Goal: Task Accomplishment & Management: Use online tool/utility

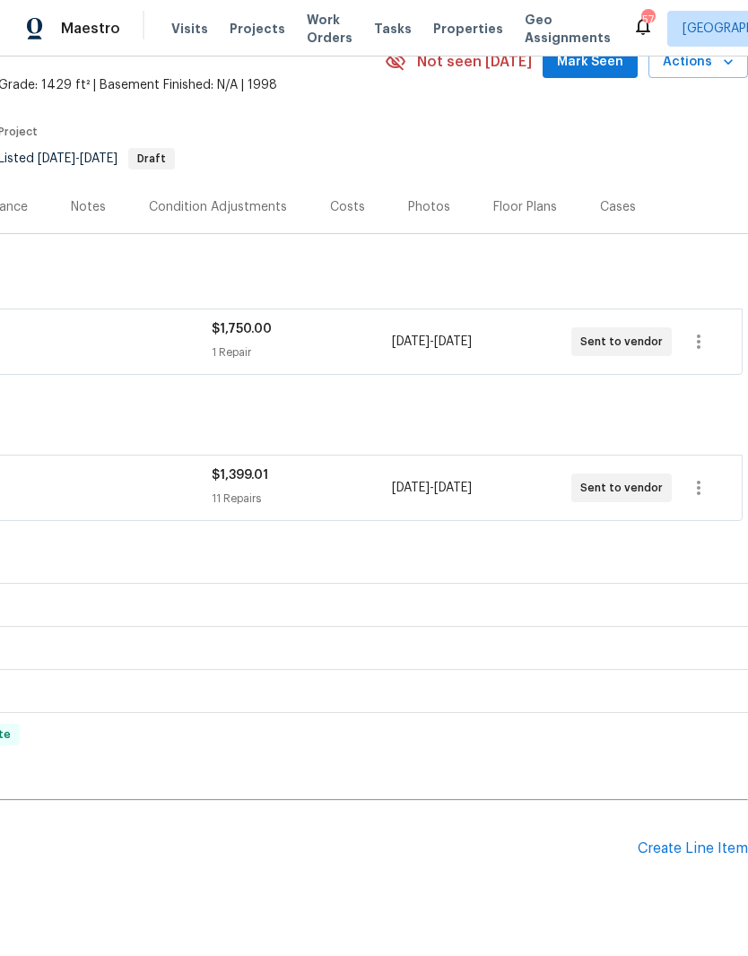
scroll to position [91, 265]
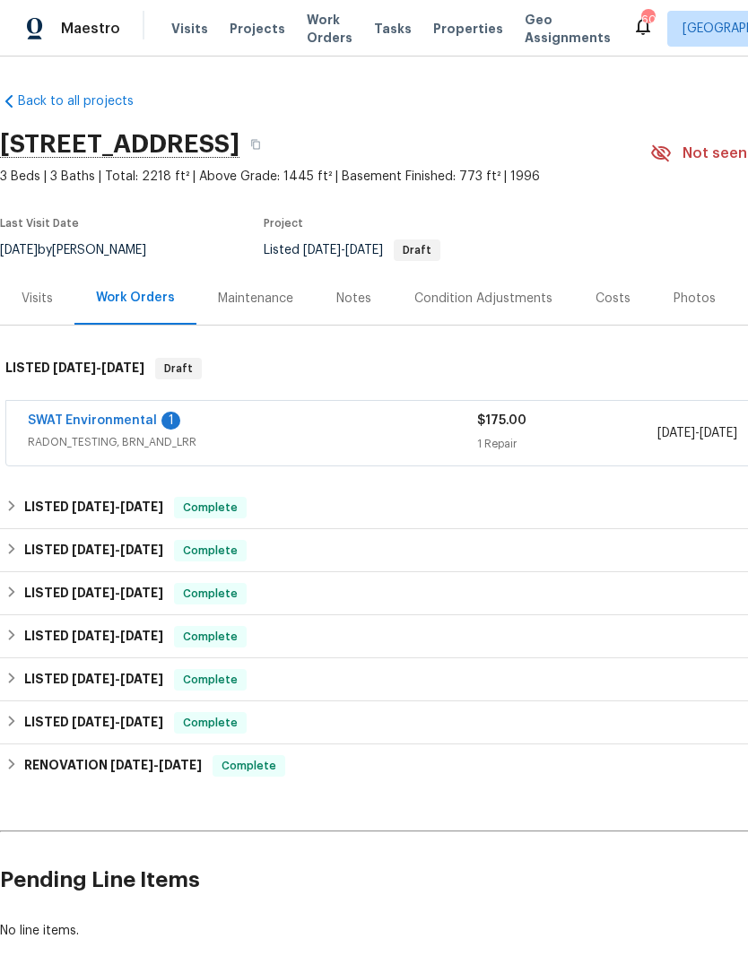
click at [146, 420] on link "SWAT Environmental" at bounding box center [92, 420] width 129 height 13
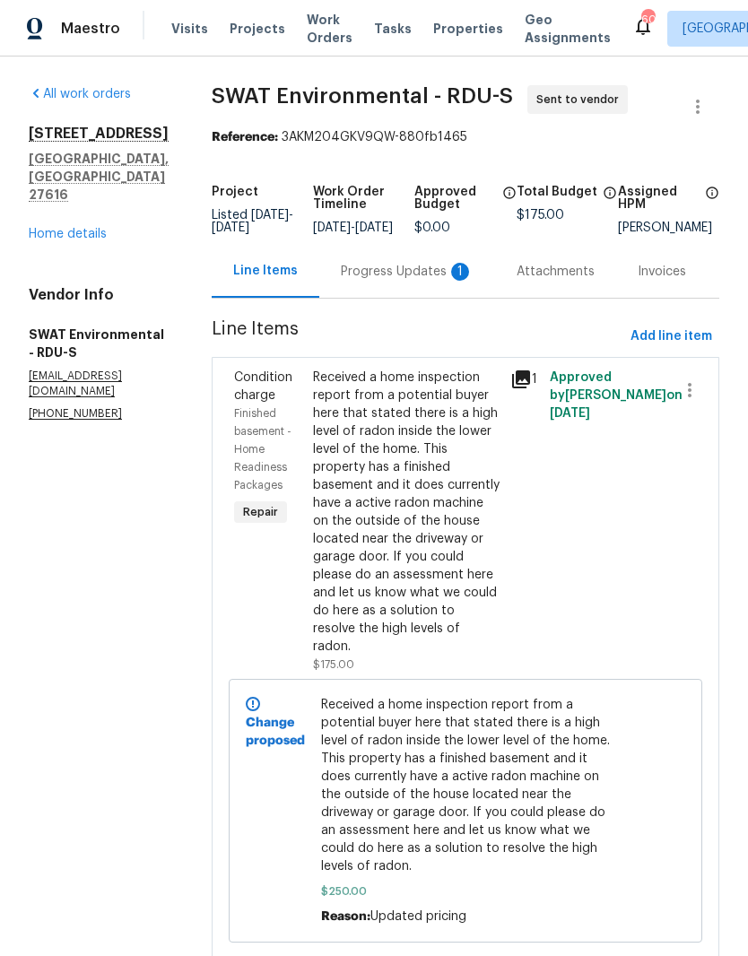
click at [394, 294] on div "Progress Updates 1" at bounding box center [407, 271] width 176 height 53
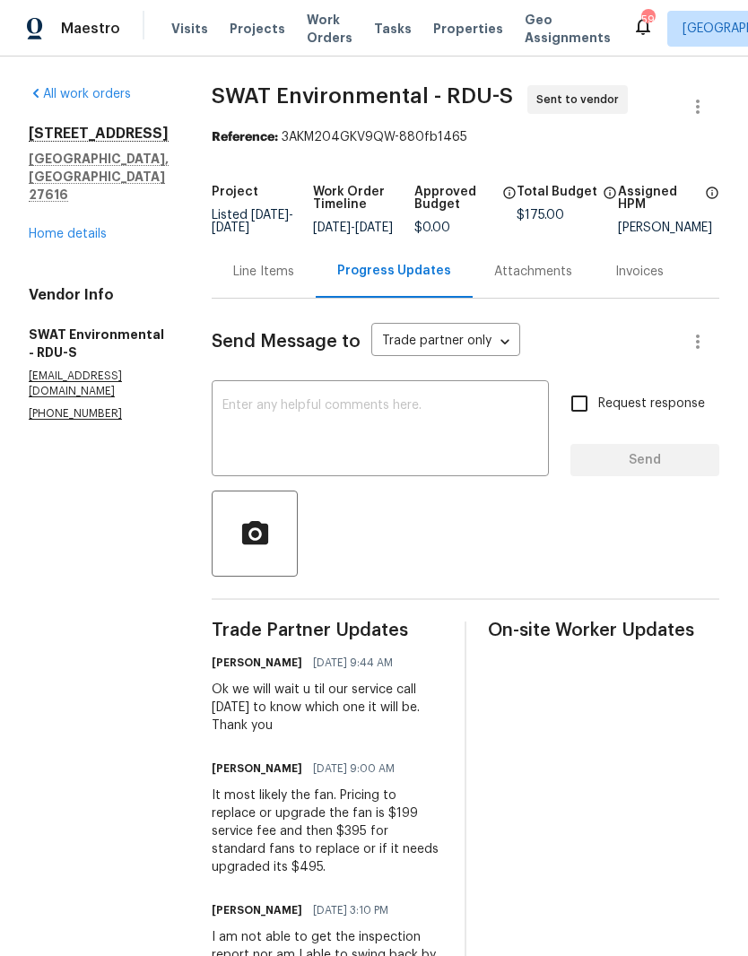
click at [102, 228] on link "Home details" at bounding box center [68, 234] width 78 height 13
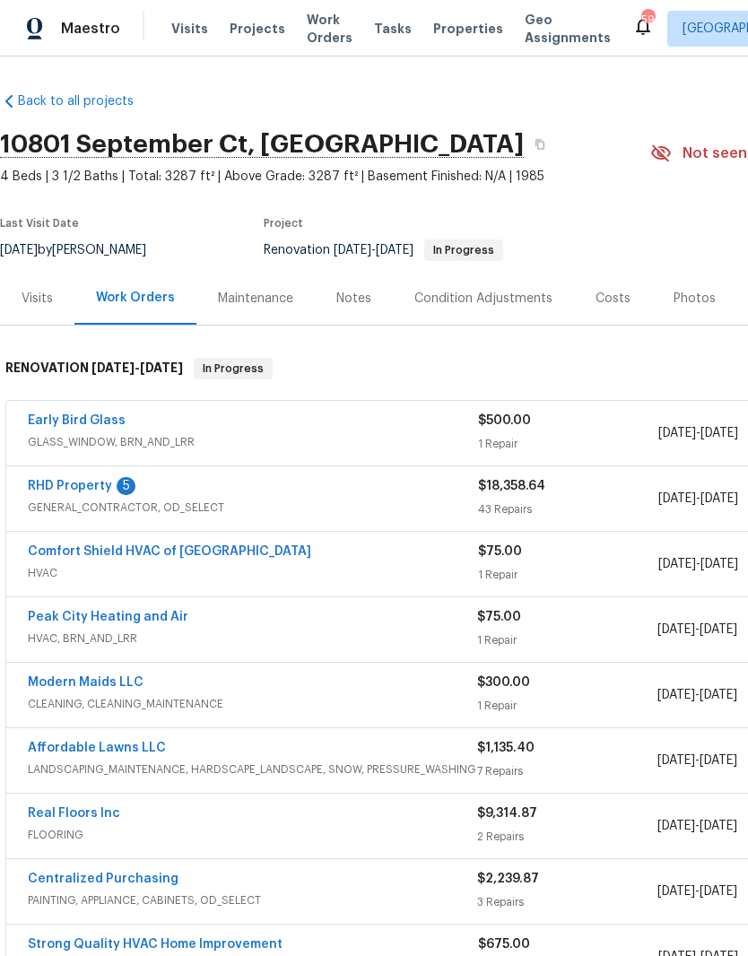
click at [107, 420] on link "Early Bird Glass" at bounding box center [77, 420] width 98 height 13
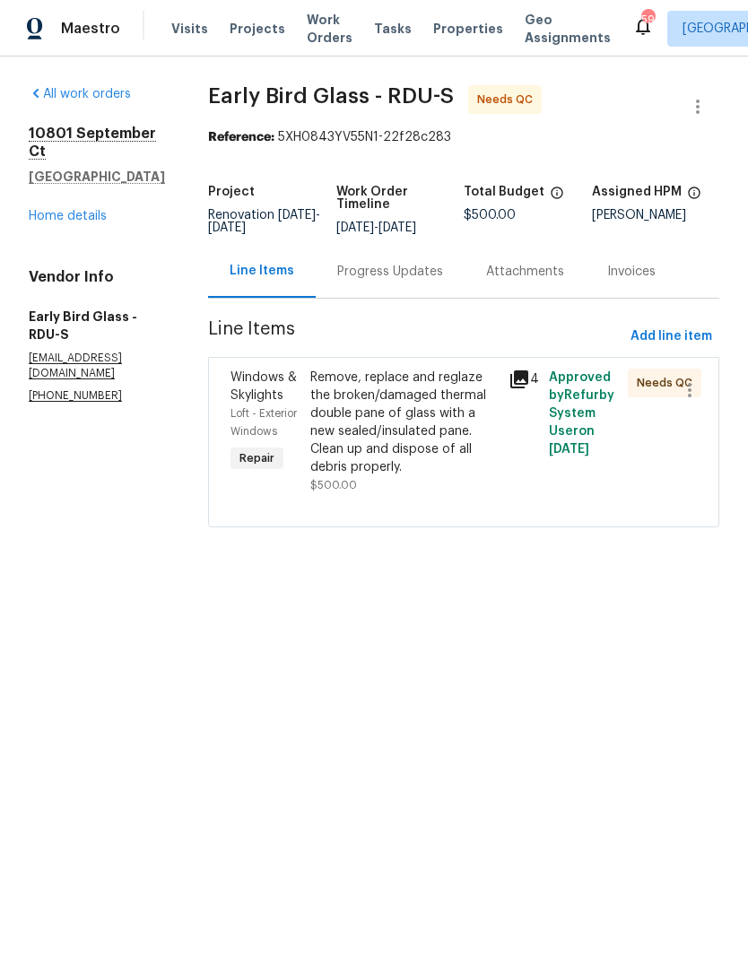
click at [386, 437] on div "Remove, replace and reglaze the broken/damaged thermal double pane of glass wit…" at bounding box center [404, 423] width 188 height 108
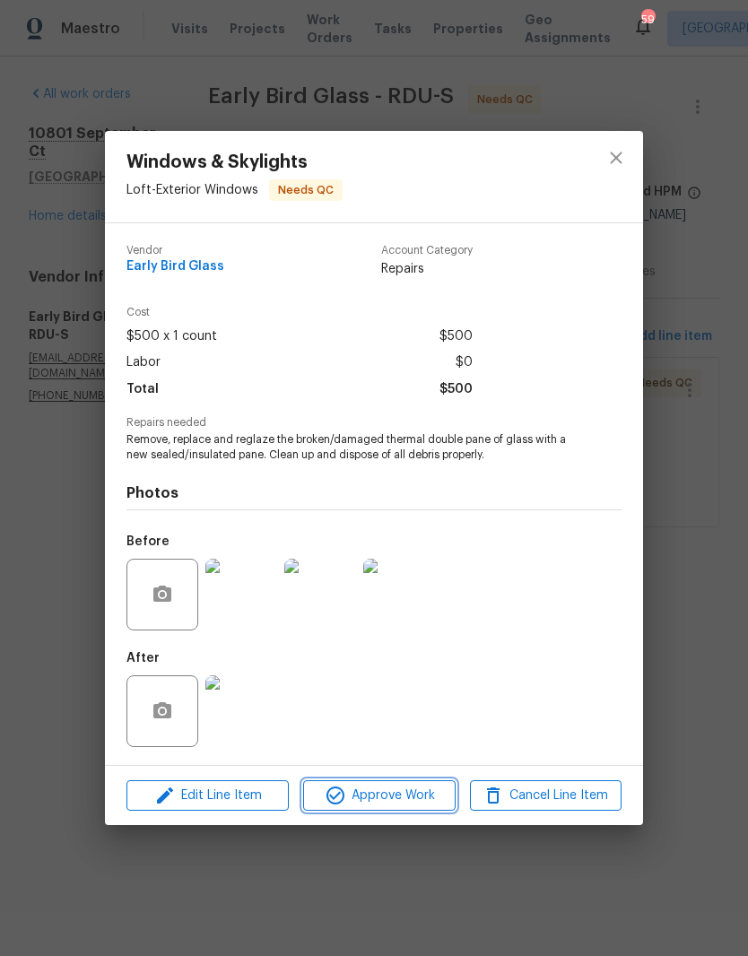
click at [371, 791] on span "Approve Work" at bounding box center [378, 796] width 141 height 22
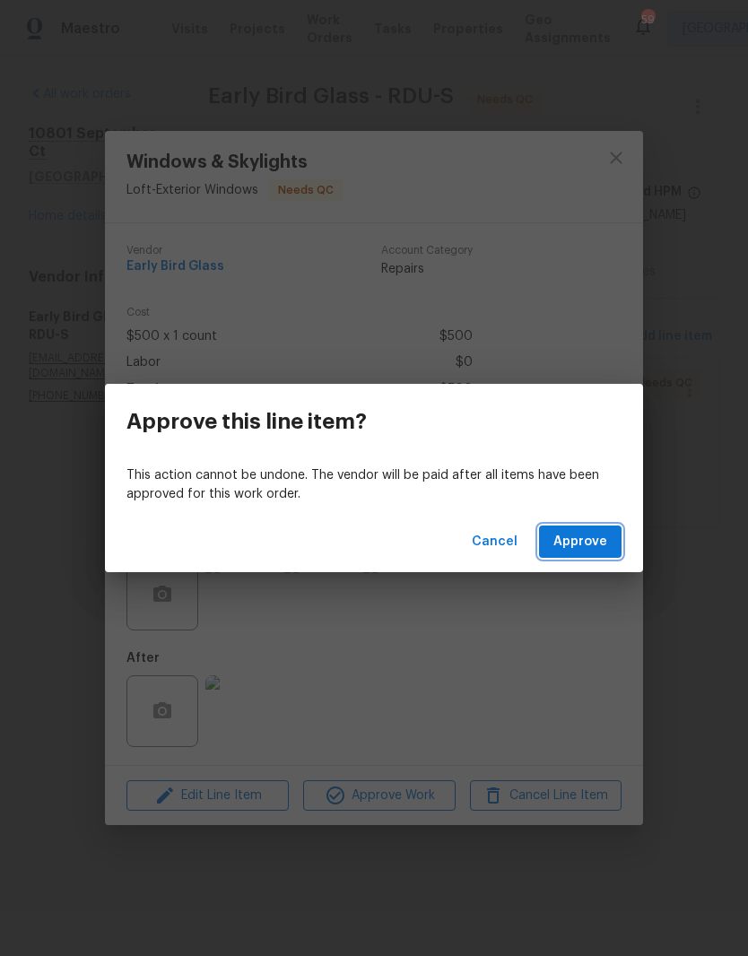
click at [599, 542] on span "Approve" at bounding box center [580, 542] width 54 height 22
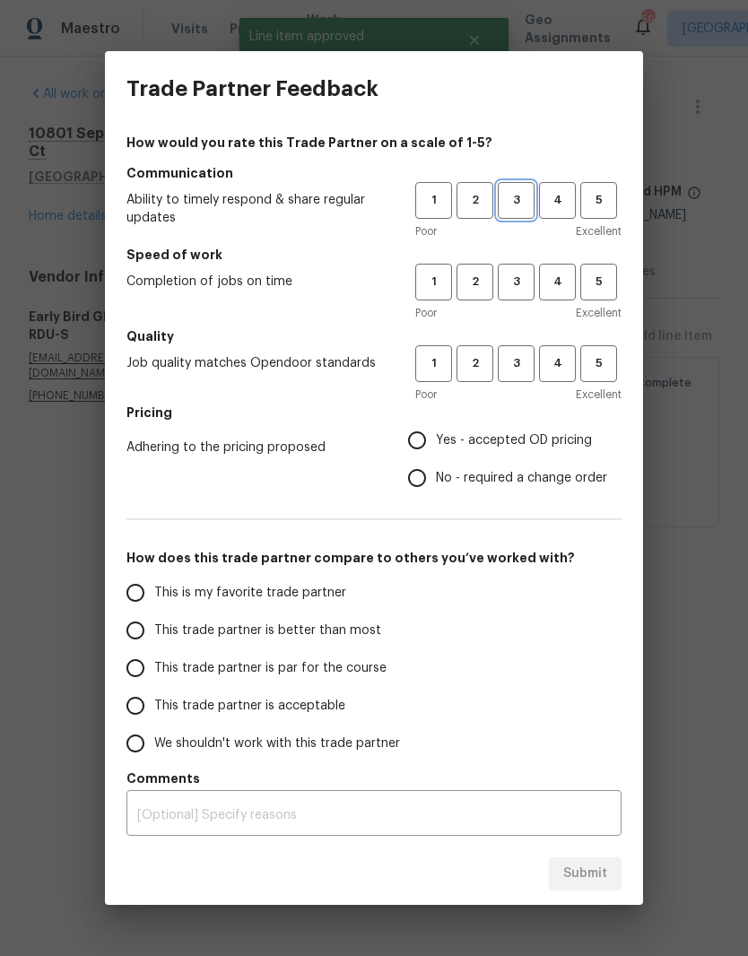
click at [524, 195] on span "3" at bounding box center [515, 200] width 33 height 21
click at [522, 287] on span "3" at bounding box center [515, 282] width 33 height 21
click at [524, 361] on span "3" at bounding box center [515, 363] width 33 height 21
click at [485, 435] on span "Yes - accepted OD pricing" at bounding box center [514, 440] width 156 height 19
click at [436, 435] on input "Yes - accepted OD pricing" at bounding box center [417, 440] width 38 height 38
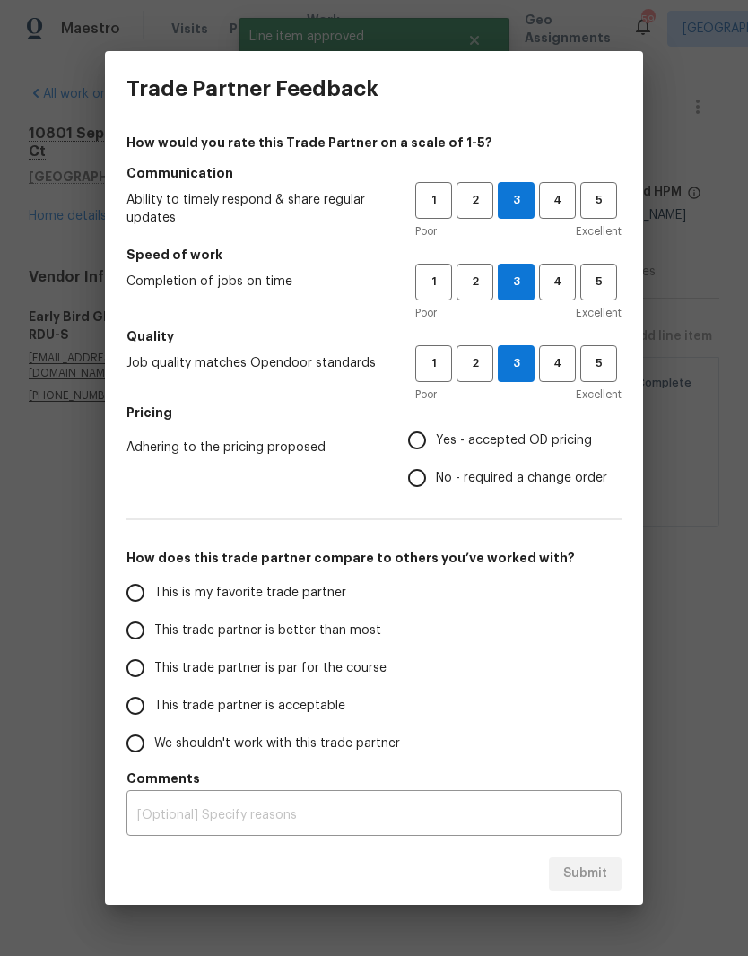
radio input "true"
click at [334, 673] on span "This trade partner is par for the course" at bounding box center [270, 668] width 232 height 19
click at [154, 673] on input "This trade partner is par for the course" at bounding box center [136, 668] width 38 height 38
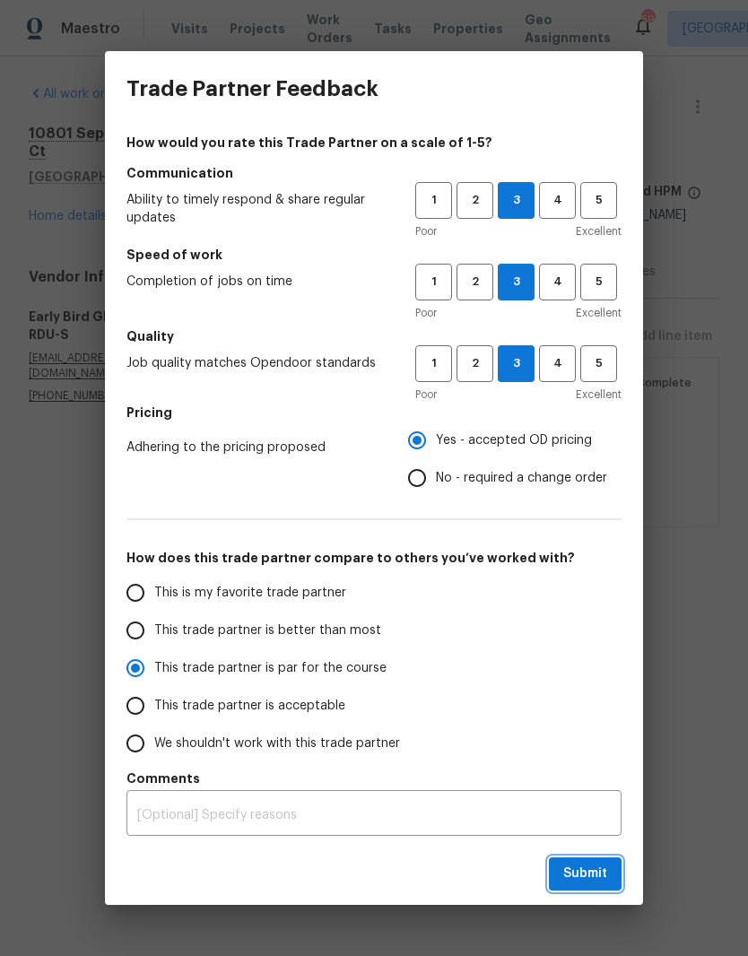
click at [598, 880] on span "Submit" at bounding box center [585, 874] width 44 height 22
radio input "true"
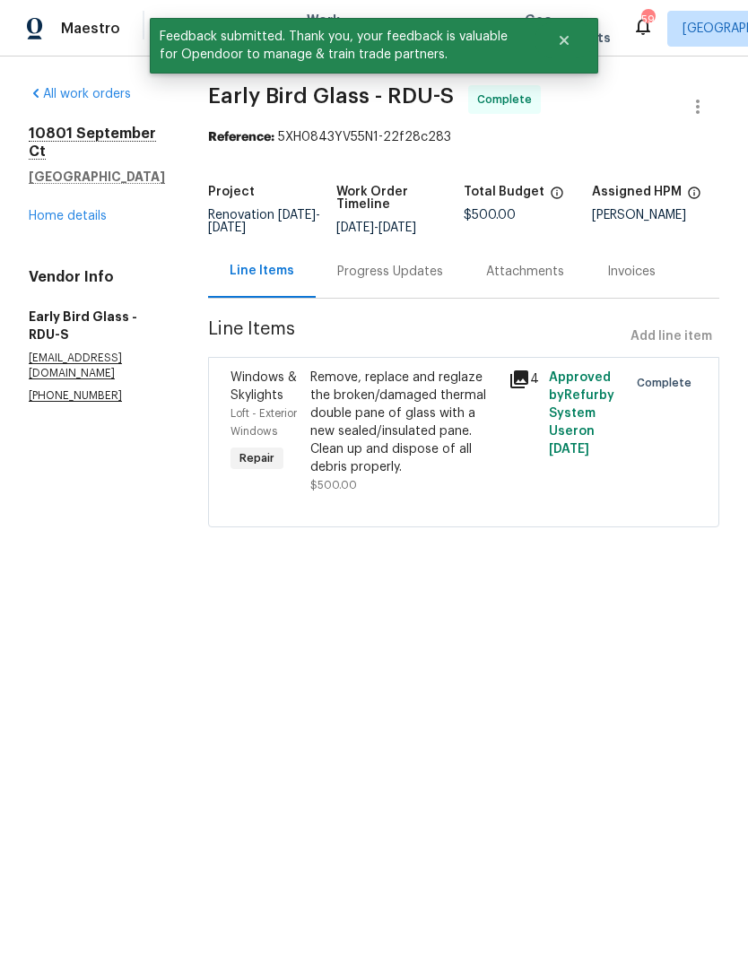
click at [100, 218] on link "Home details" at bounding box center [68, 216] width 78 height 13
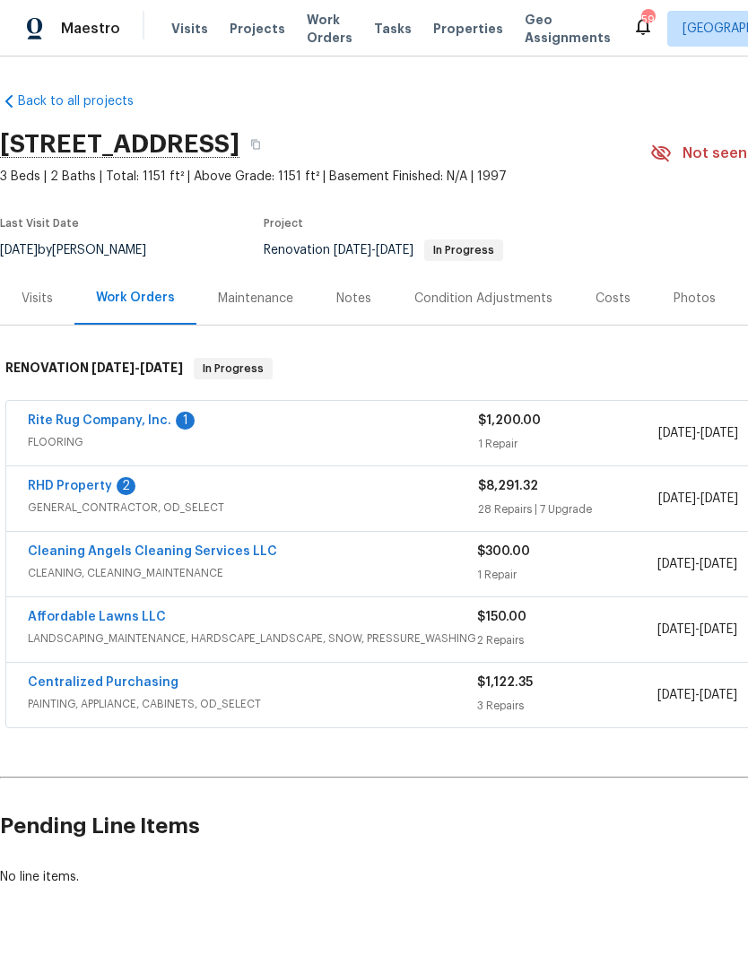
click at [113, 514] on span "GENERAL_CONTRACTOR, OD_SELECT" at bounding box center [253, 508] width 450 height 18
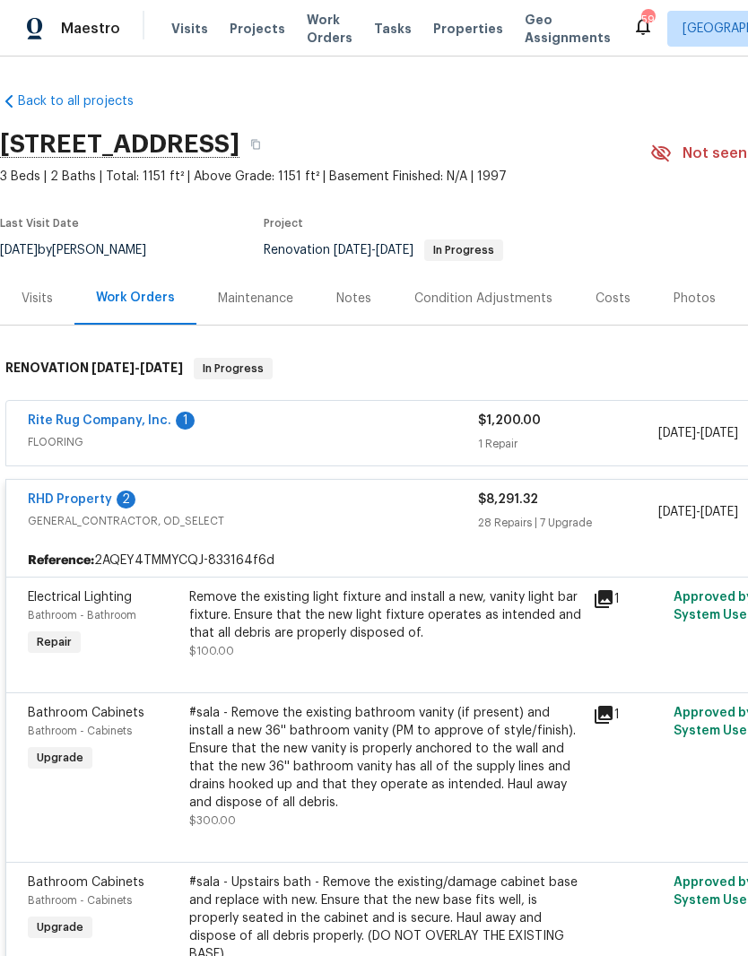
click at [156, 414] on link "Rite Rug Company, Inc." at bounding box center [99, 420] width 143 height 13
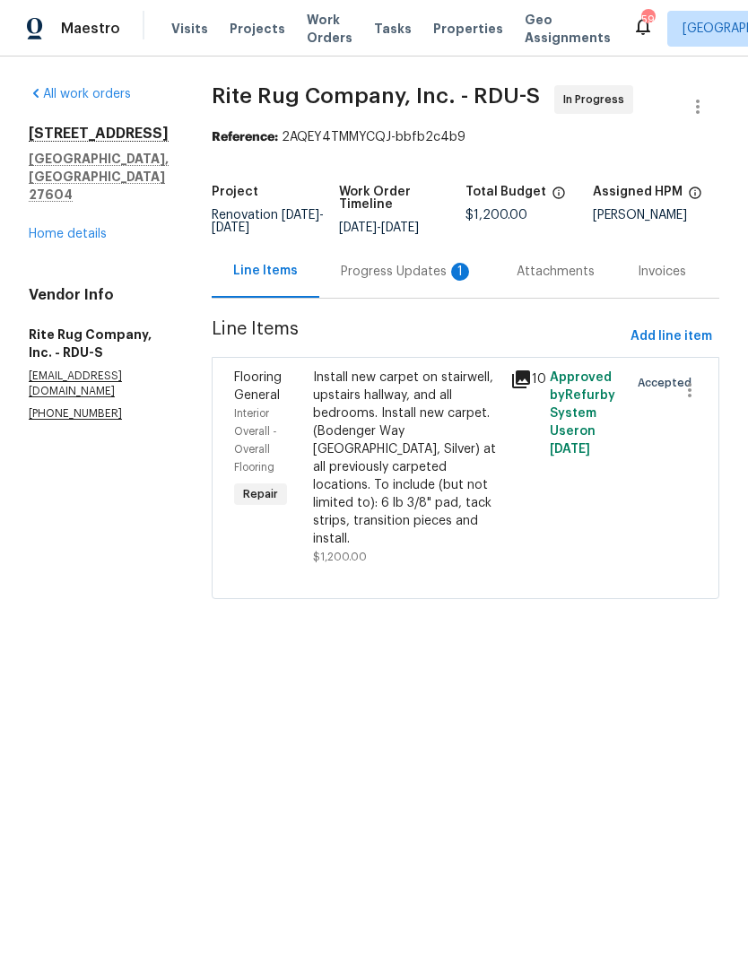
click at [432, 273] on div "Progress Updates 1" at bounding box center [407, 271] width 176 height 53
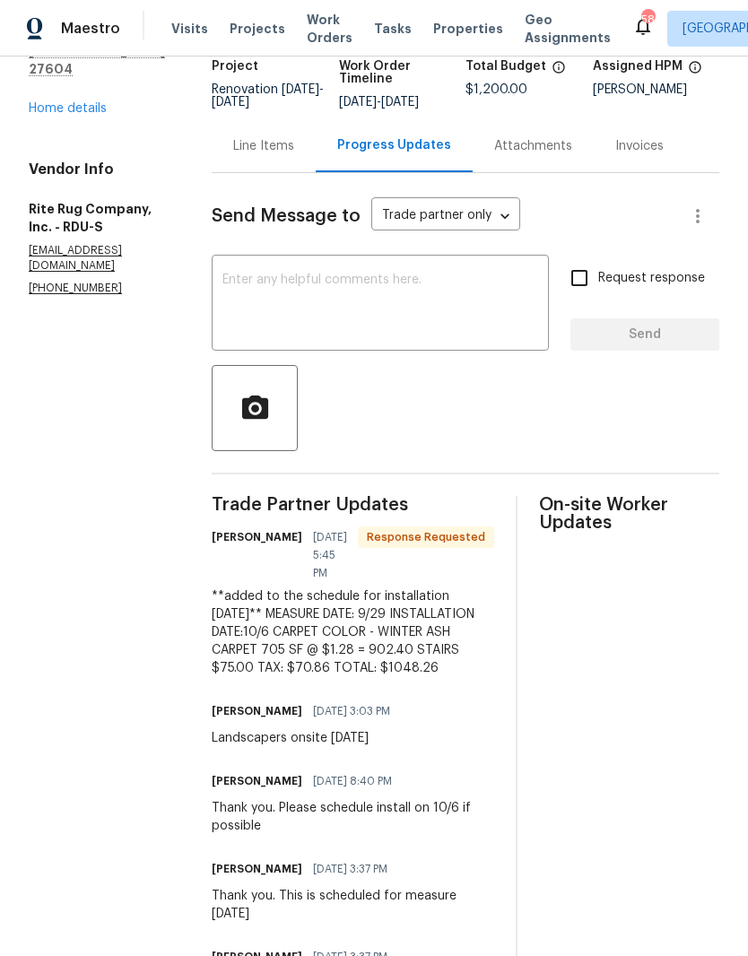
scroll to position [171, 0]
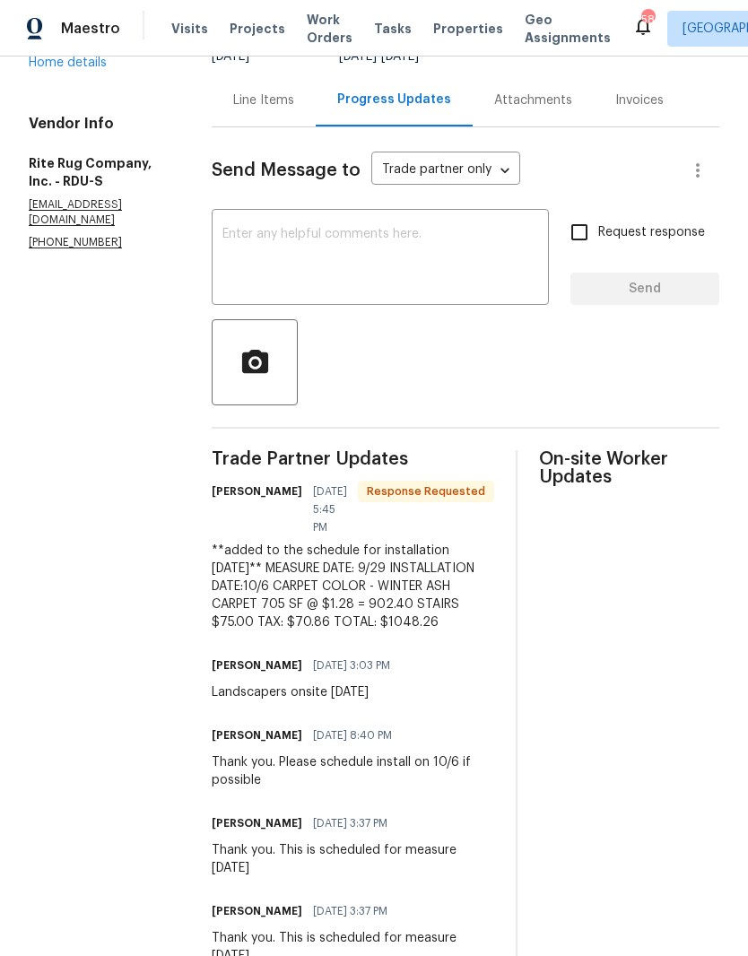
copy div "**added to the schedule for installation [DATE]** MEASURE DATE: 9/29 INSTALLATI…"
click at [294, 109] on div "Line Items" at bounding box center [263, 100] width 61 height 18
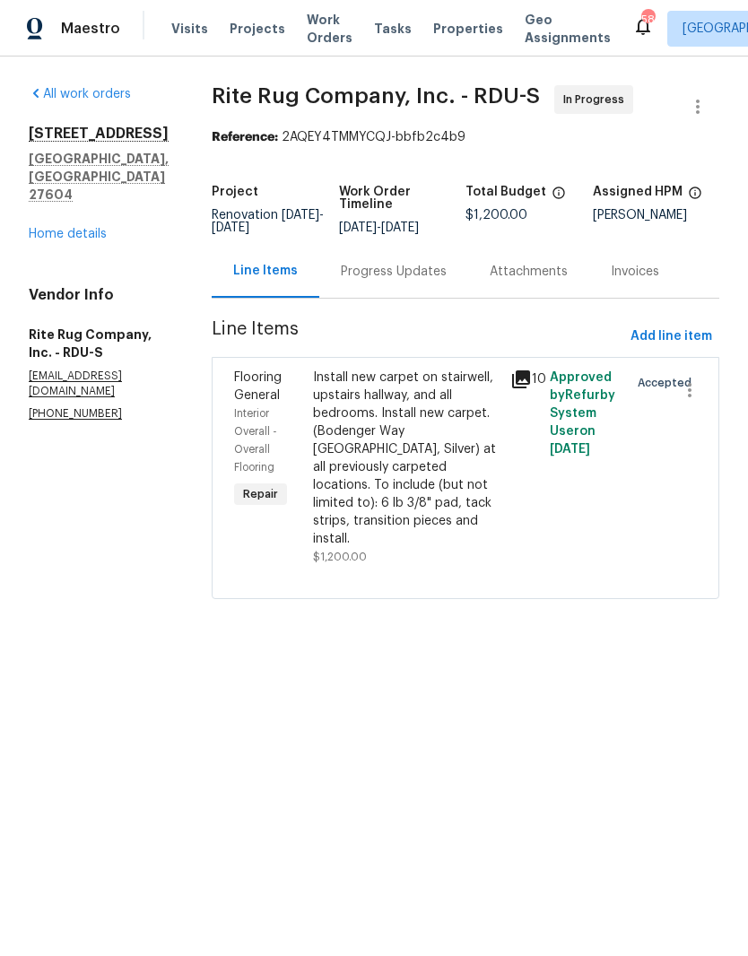
click at [399, 462] on div "Install new carpet on stairwell, upstairs hallway, and all bedrooms. Install ne…" at bounding box center [406, 458] width 186 height 179
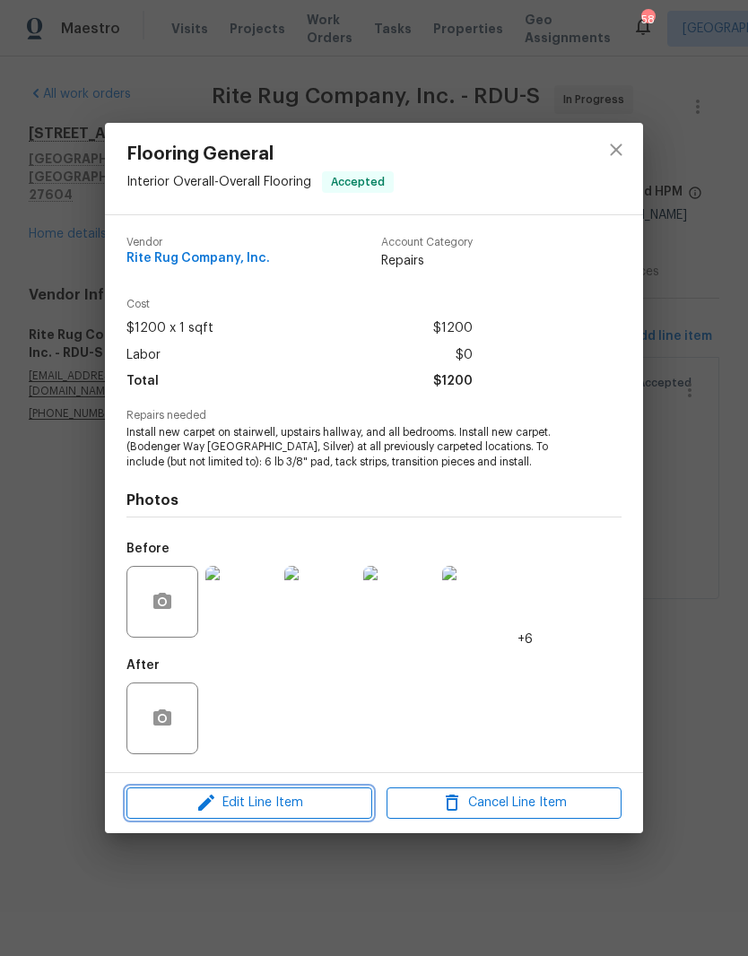
click at [298, 810] on span "Edit Line Item" at bounding box center [249, 803] width 235 height 22
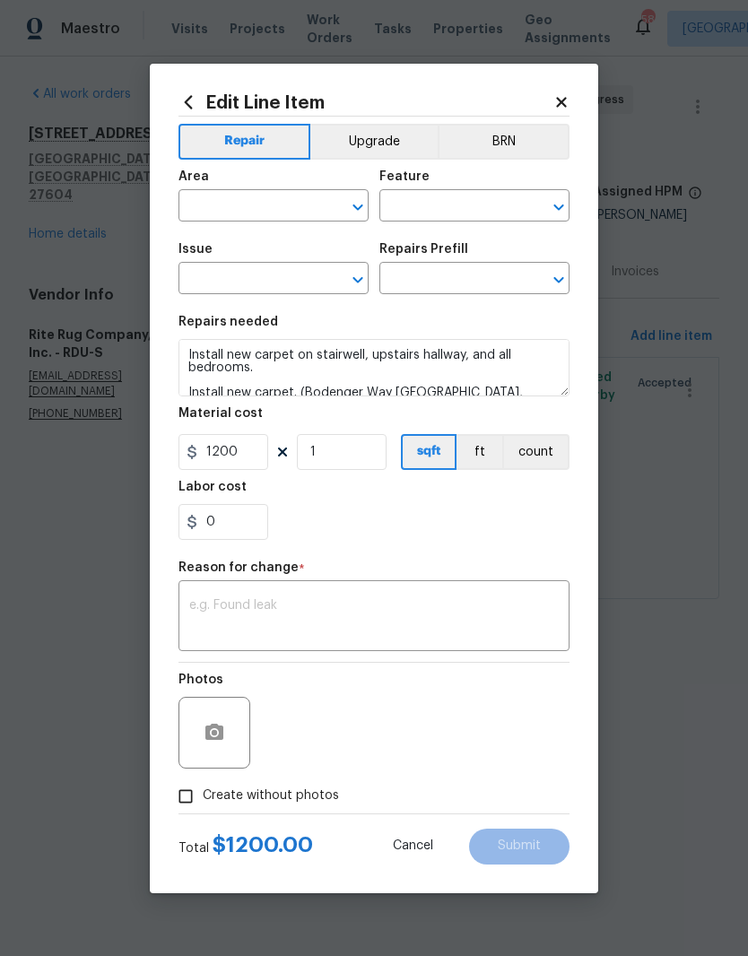
type input "Interior Overall"
type input "Overall Flooring"
type input "Flooring General"
type input "Carpet LVL 1 - Bodenger Way (Silver) $1.28"
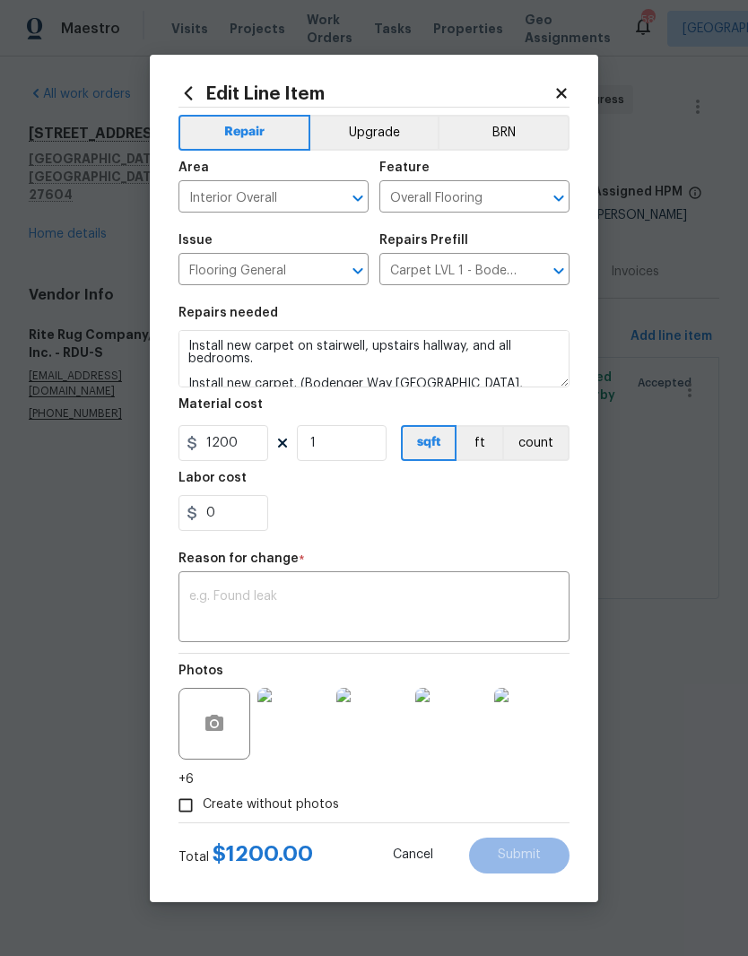
click at [252, 600] on textarea at bounding box center [373, 609] width 369 height 38
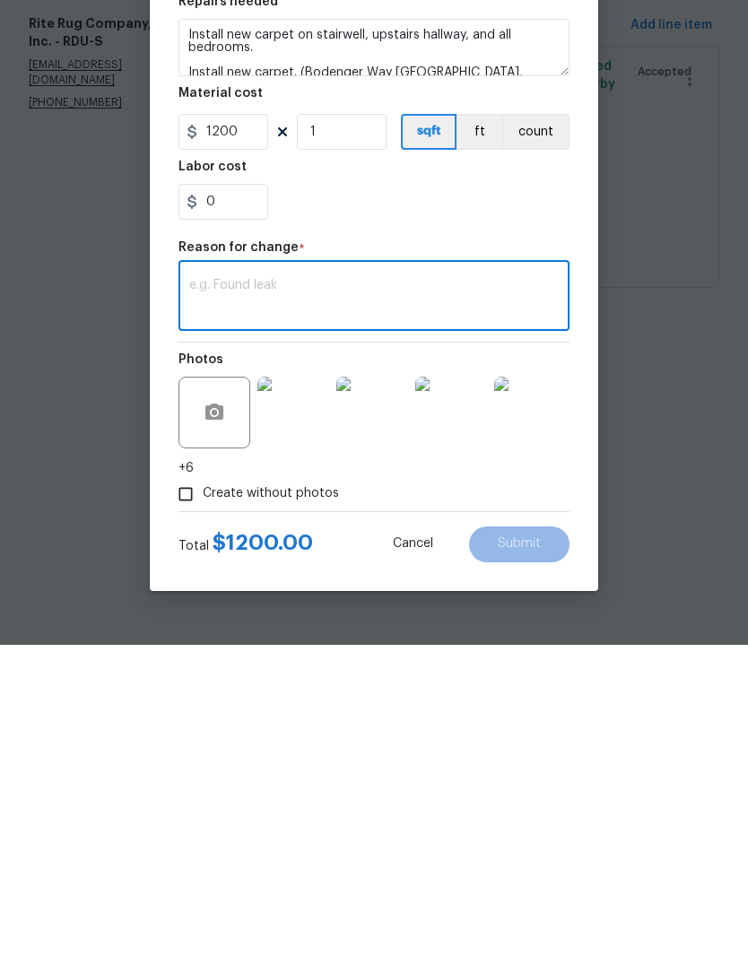
paste textarea "**added to the schedule for installation [DATE]** MEASURE DATE: 9/29 INSTALLATI…"
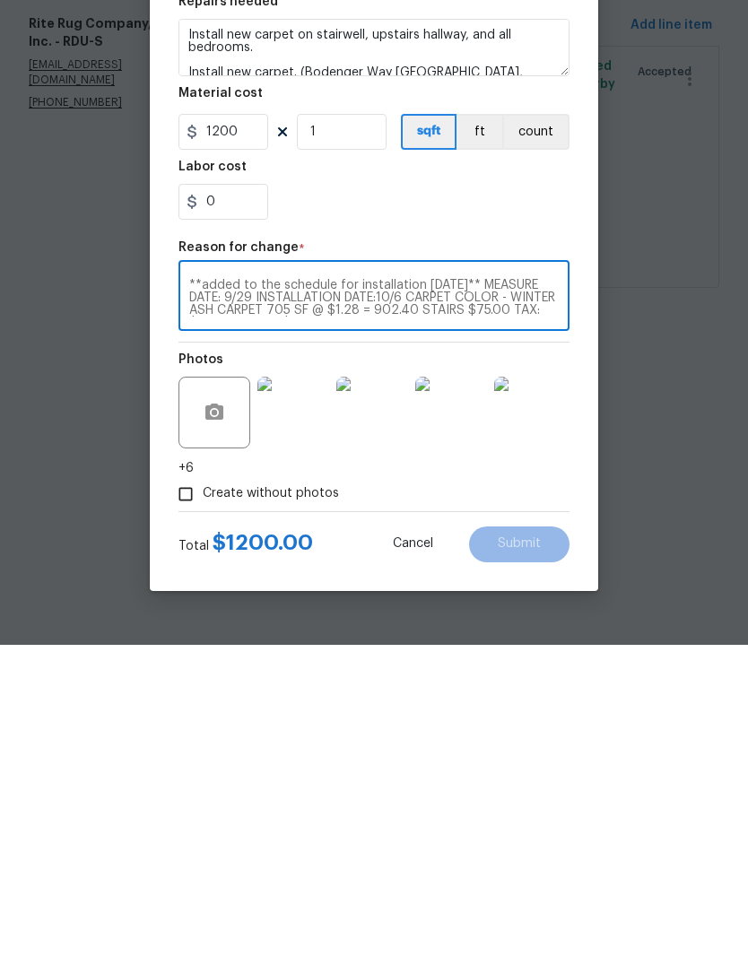
scroll to position [13, 0]
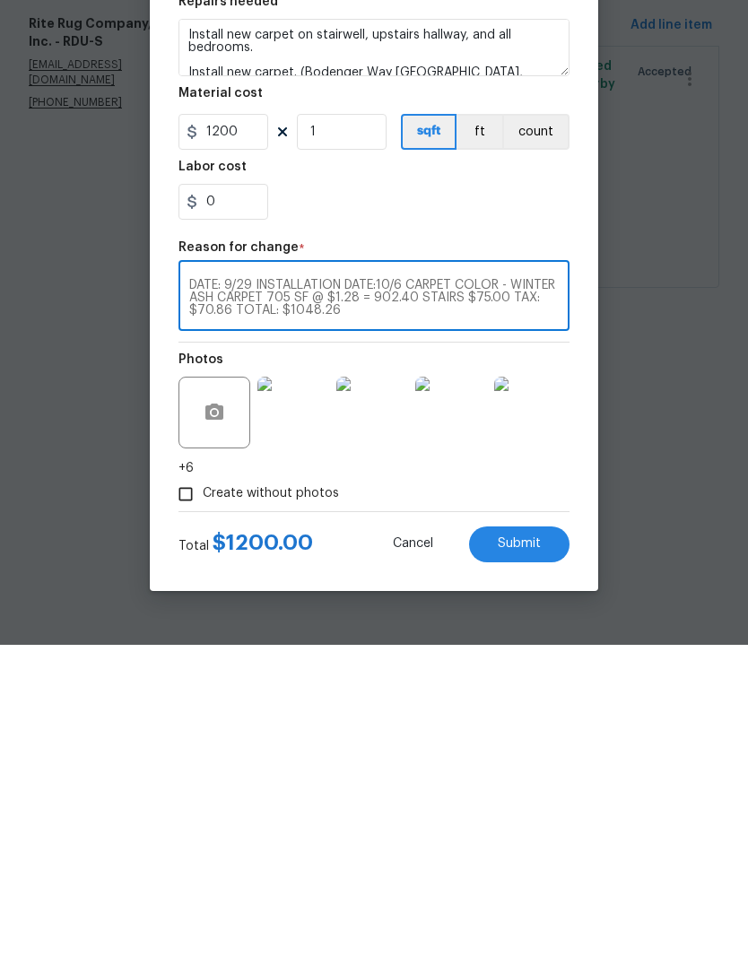
type textarea "**added to the schedule for installation [DATE]** MEASURE DATE: 9/29 INSTALLATI…"
click at [258, 425] on input "1200" at bounding box center [223, 443] width 90 height 36
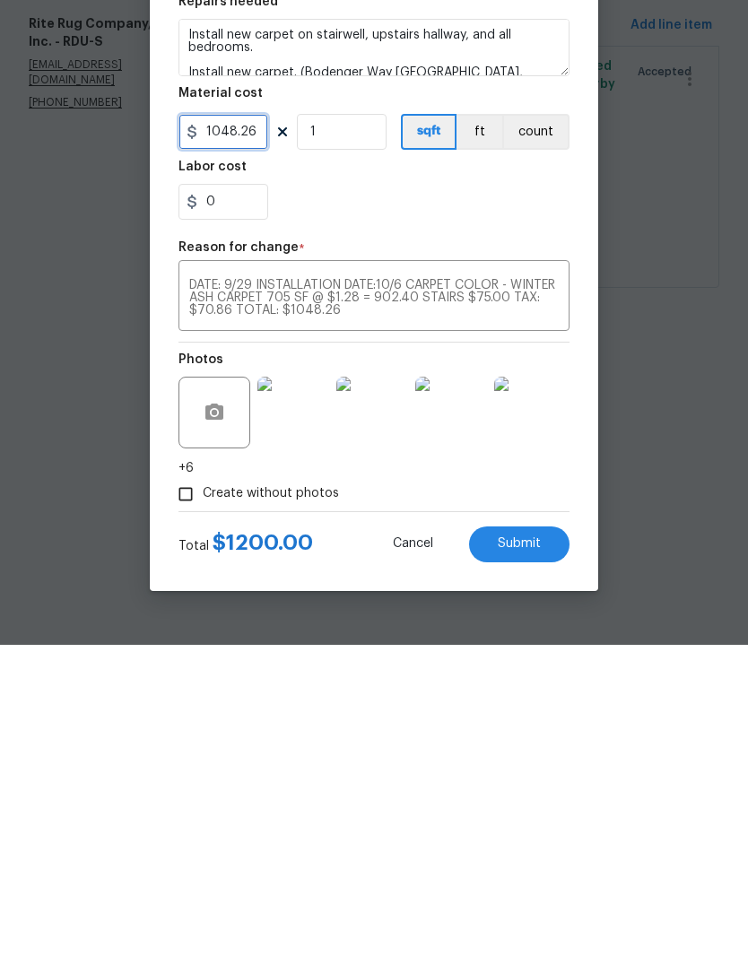
type input "1048.26"
click at [509, 495] on div "0" at bounding box center [373, 513] width 391 height 36
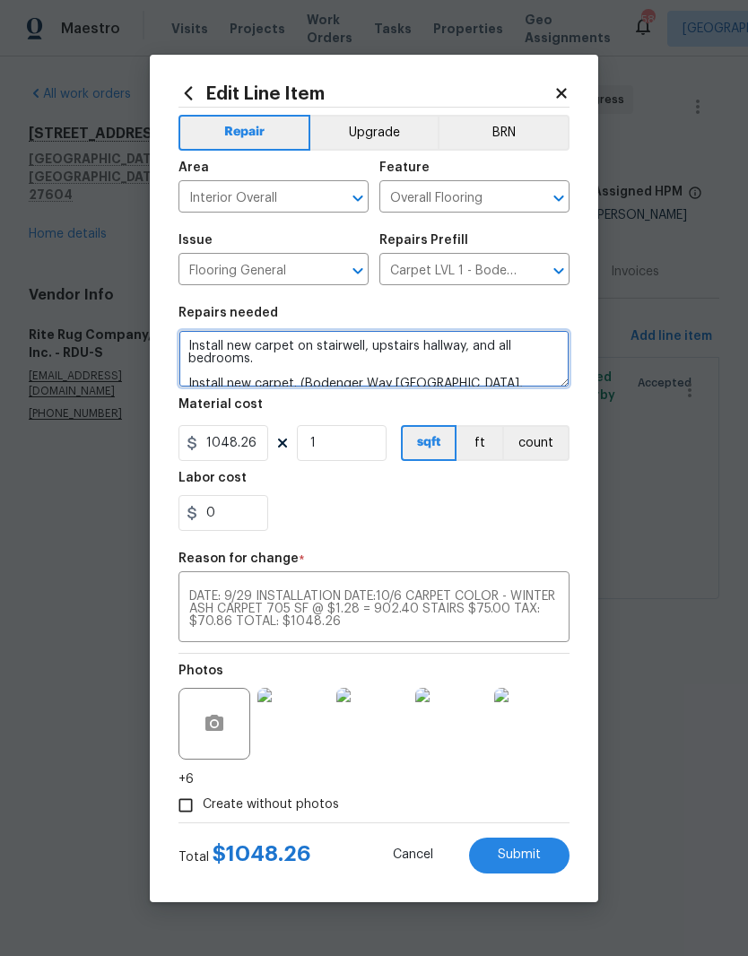
click at [278, 359] on textarea "Install new carpet on stairwell, upstairs hallway, and all bedrooms. Install ne…" at bounding box center [373, 358] width 391 height 57
click at [286, 361] on textarea "Install new carpet on stairwell, upstairs hallway, and all bedrooms. Install ne…" at bounding box center [373, 358] width 391 height 57
paste textarea "**added to the schedule for installation [DATE]** MEASURE DATE: 9/29 INSTALLATI…"
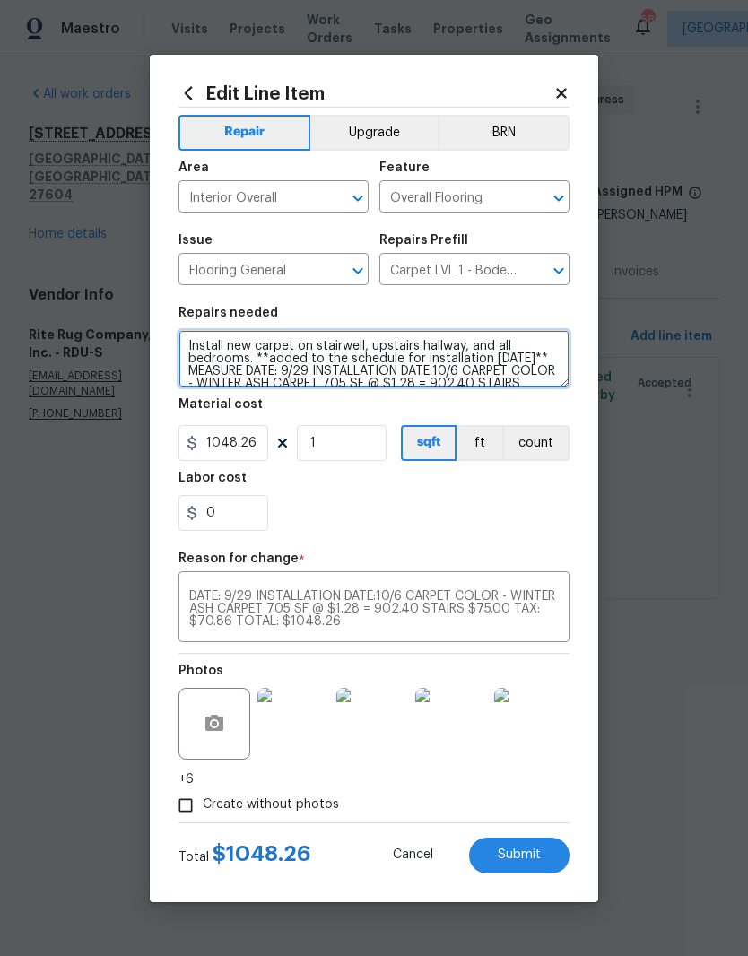
scroll to position [39, 0]
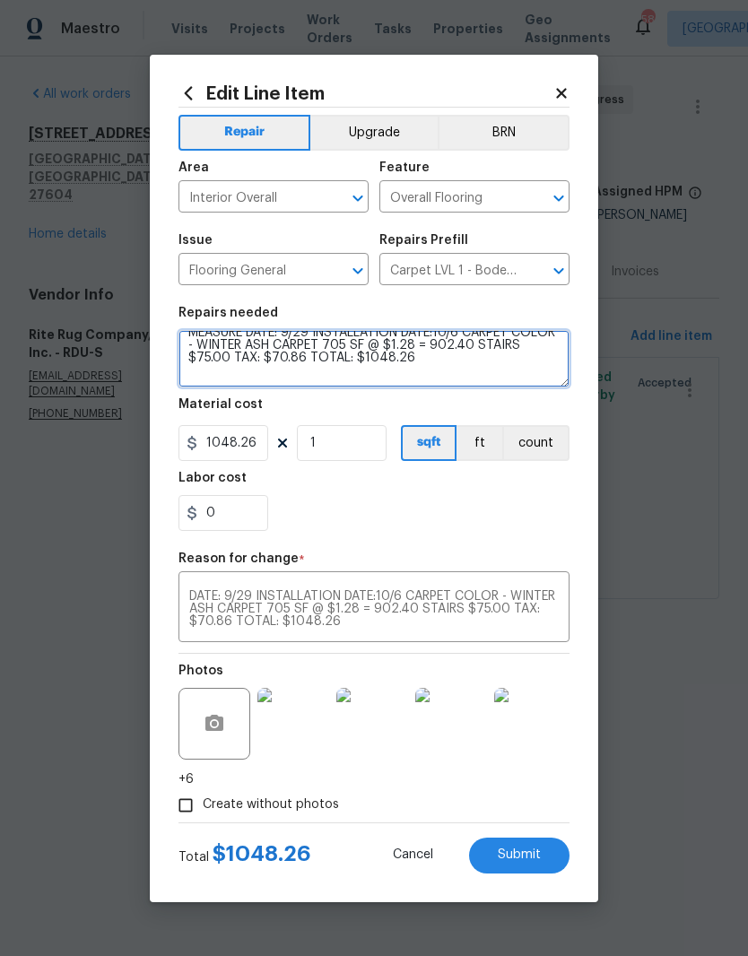
type textarea "Install new carpet on stairwell, upstairs hallway, and all bedrooms. **added to…"
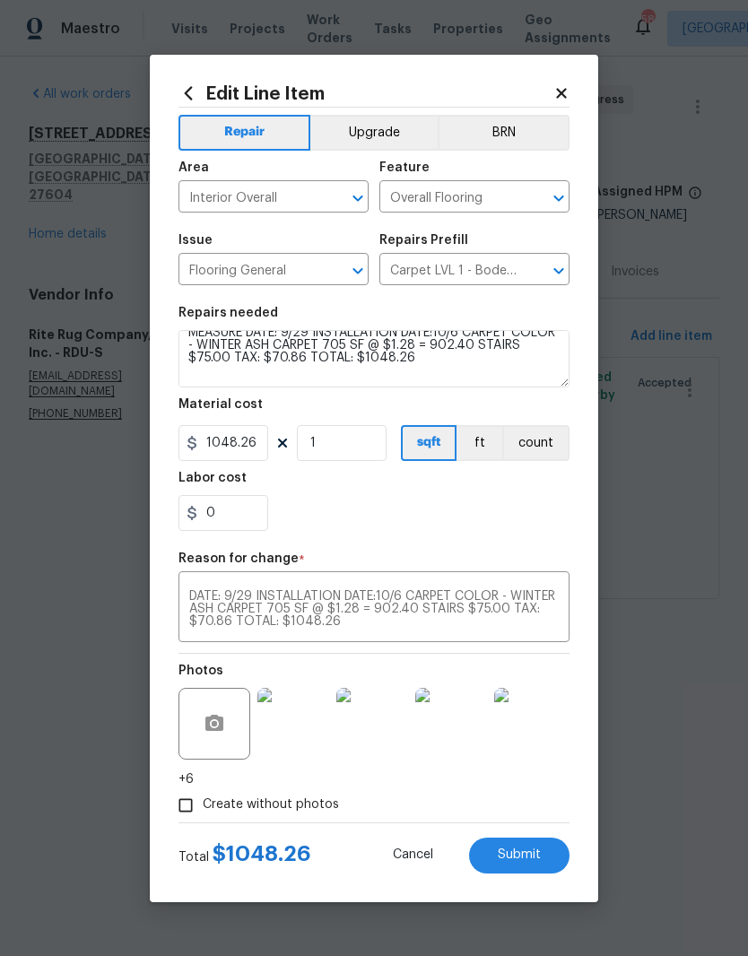
click at [537, 522] on div "0" at bounding box center [373, 513] width 391 height 36
click at [534, 860] on span "Submit" at bounding box center [519, 854] width 43 height 13
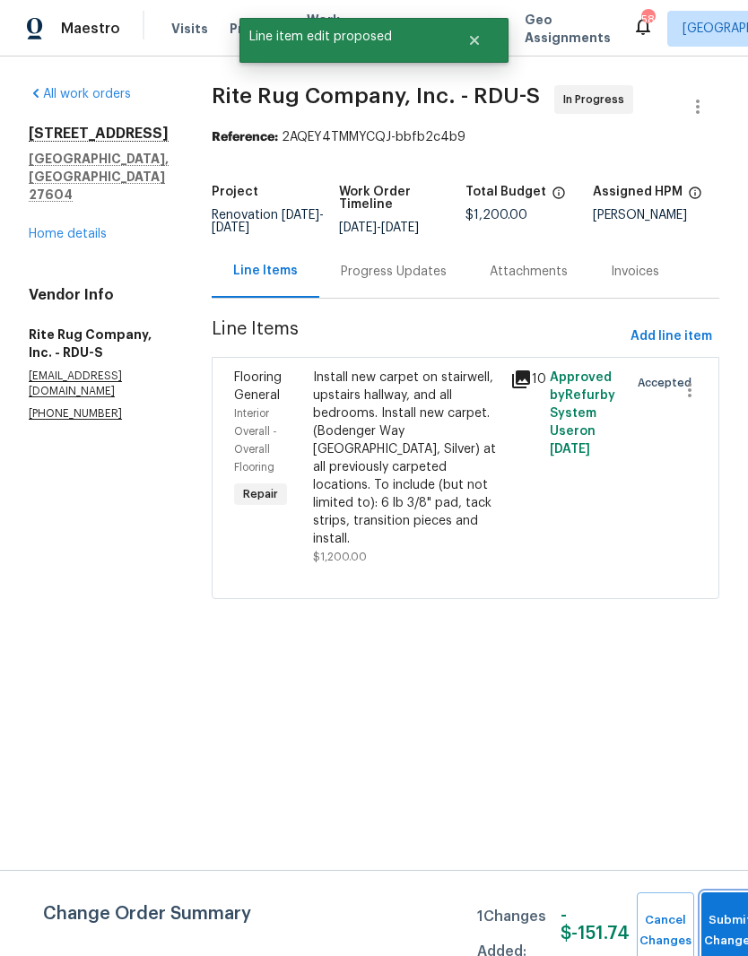
click at [729, 917] on button "Submit Changes" at bounding box center [729, 930] width 57 height 77
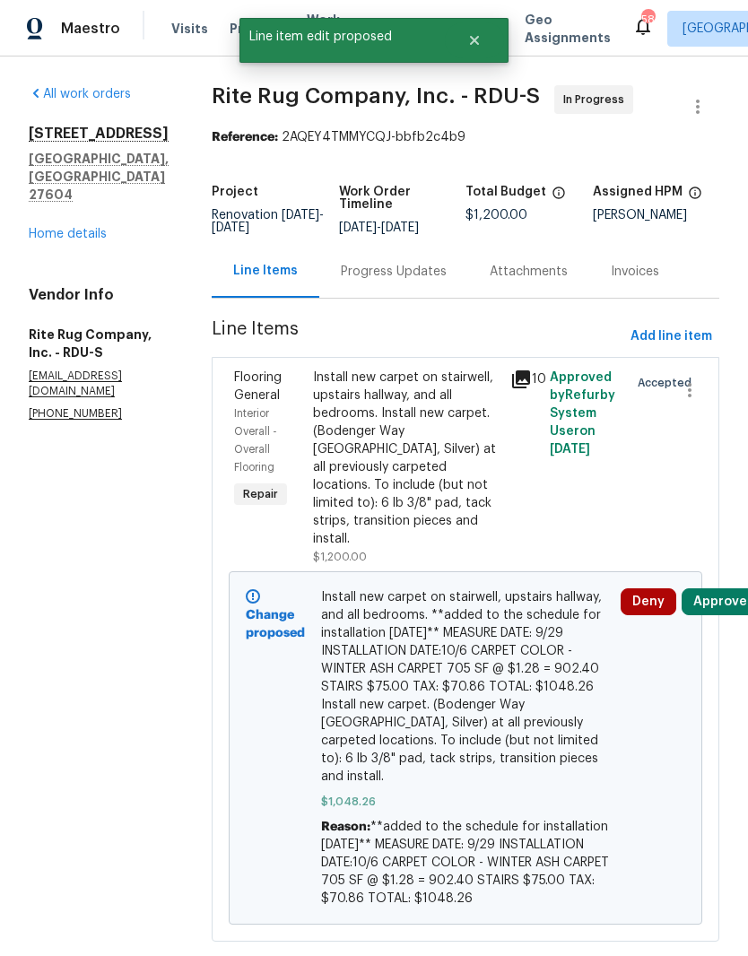
click at [726, 599] on button "Approve" at bounding box center [719, 601] width 77 height 27
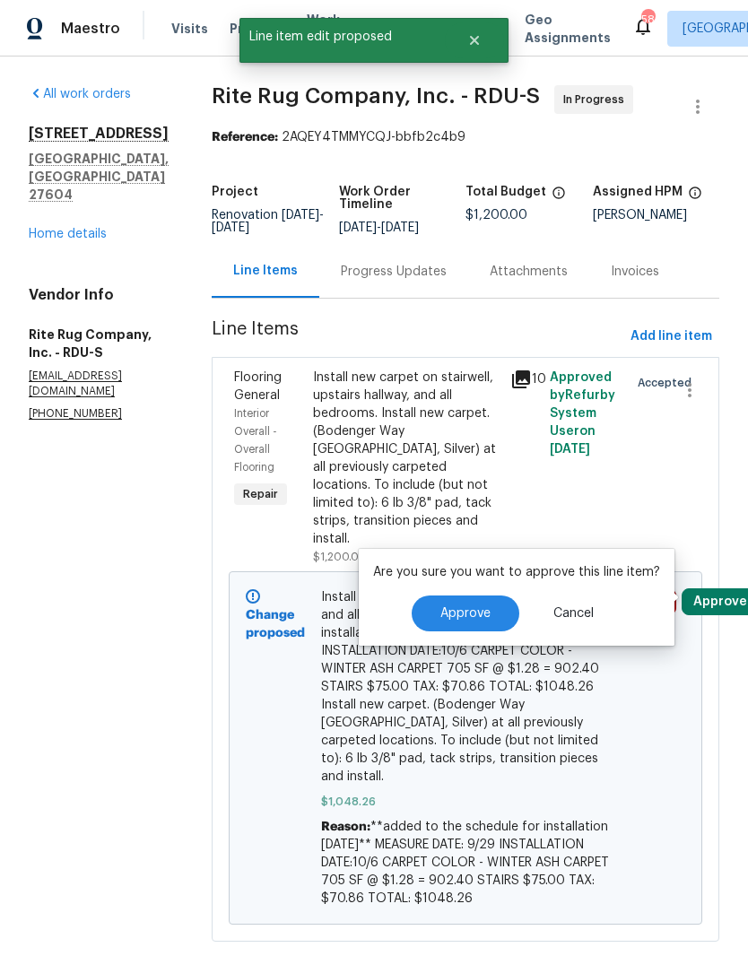
click at [480, 607] on span "Approve" at bounding box center [465, 613] width 50 height 13
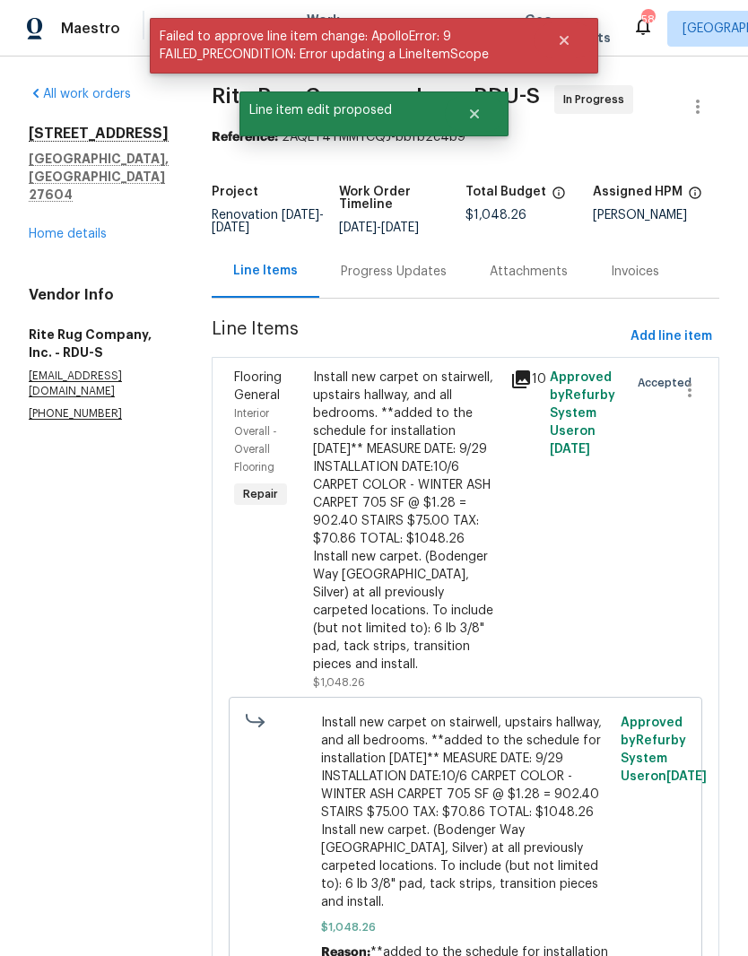
click at [414, 281] on div "Progress Updates" at bounding box center [394, 272] width 106 height 18
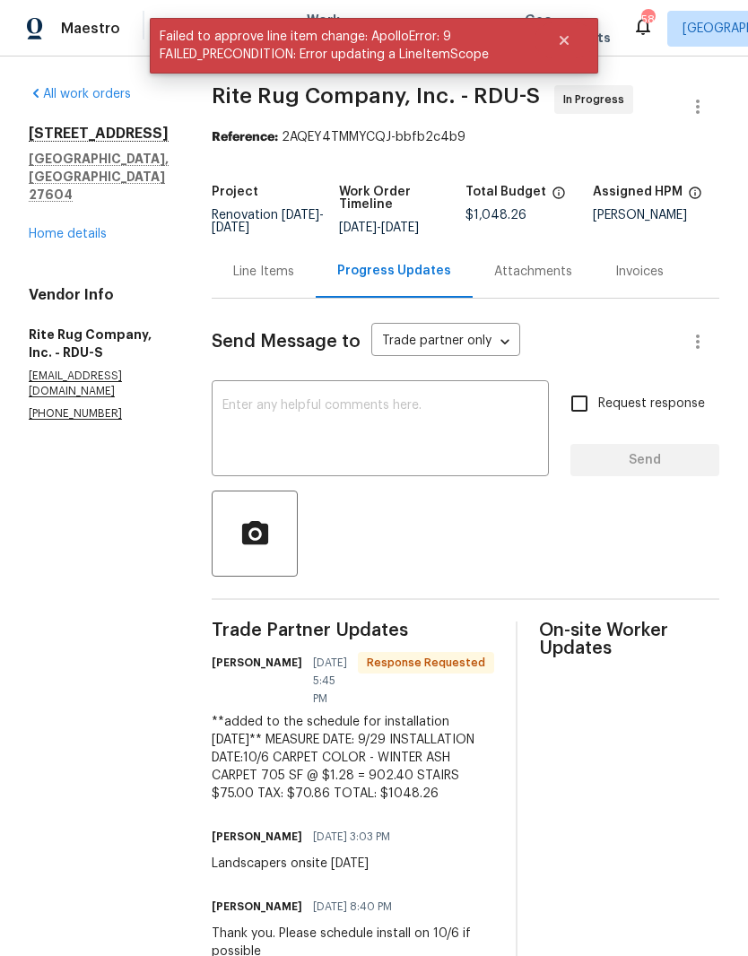
click at [73, 204] on div "[STREET_ADDRESS][PERSON_NAME] Home details" at bounding box center [99, 184] width 140 height 118
click at [67, 228] on link "Home details" at bounding box center [68, 234] width 78 height 13
